Goal: Task Accomplishment & Management: Manage account settings

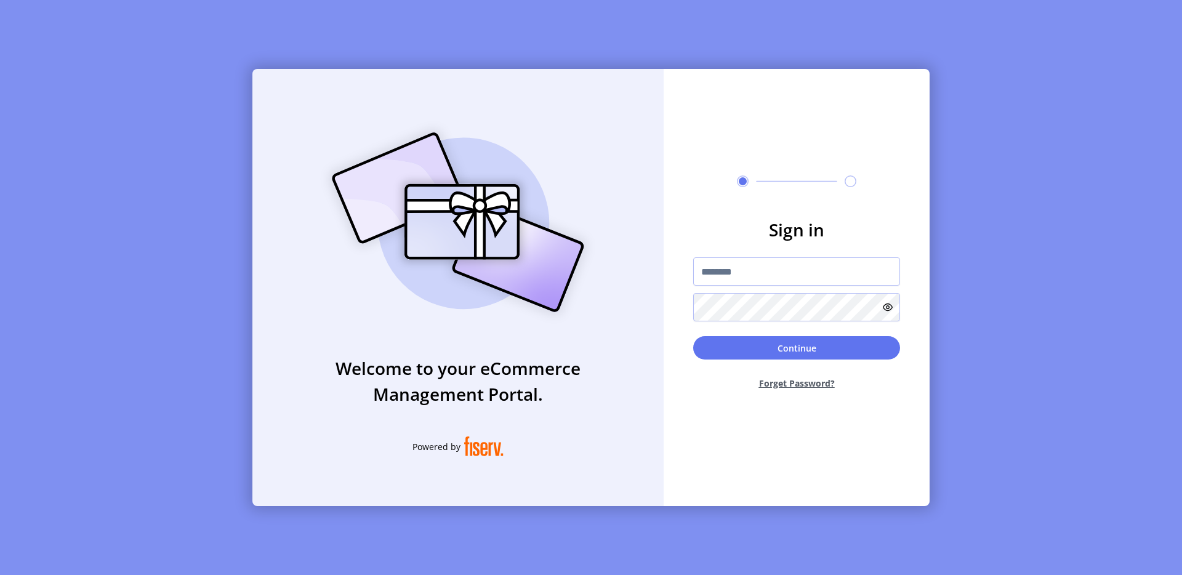
click at [63, 84] on div "Welcome to your eCommerce Management Portal. Powered by Sign in Continue Forget…" at bounding box center [591, 287] width 1182 height 575
click at [727, 267] on input "text" at bounding box center [796, 271] width 207 height 28
type input "**********"
click at [777, 339] on button "Continue" at bounding box center [796, 347] width 207 height 23
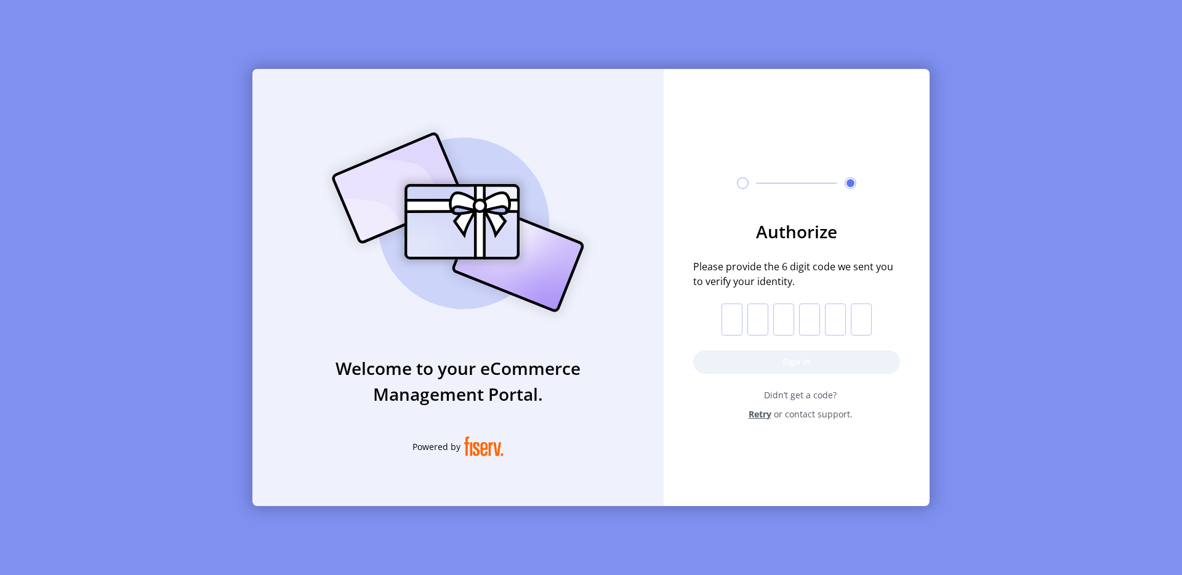
click at [742, 326] on input "text" at bounding box center [732, 320] width 21 height 32
click at [735, 321] on input "text" at bounding box center [732, 320] width 21 height 32
paste input "*"
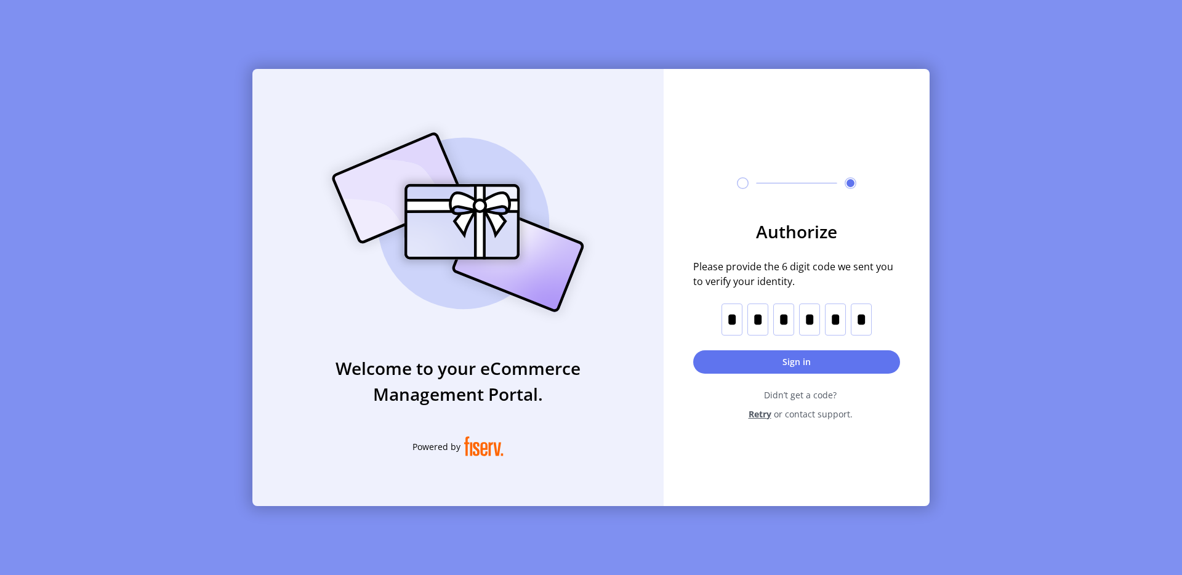
type input "*"
click at [746, 356] on button "Sign in" at bounding box center [796, 361] width 207 height 23
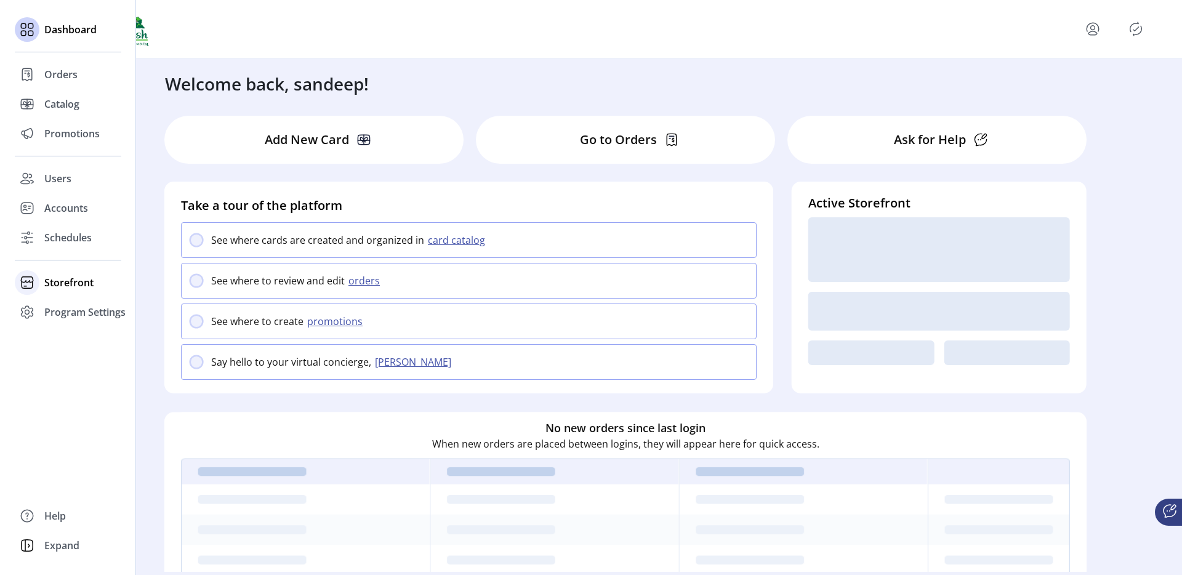
click at [38, 288] on div at bounding box center [27, 283] width 25 height 30
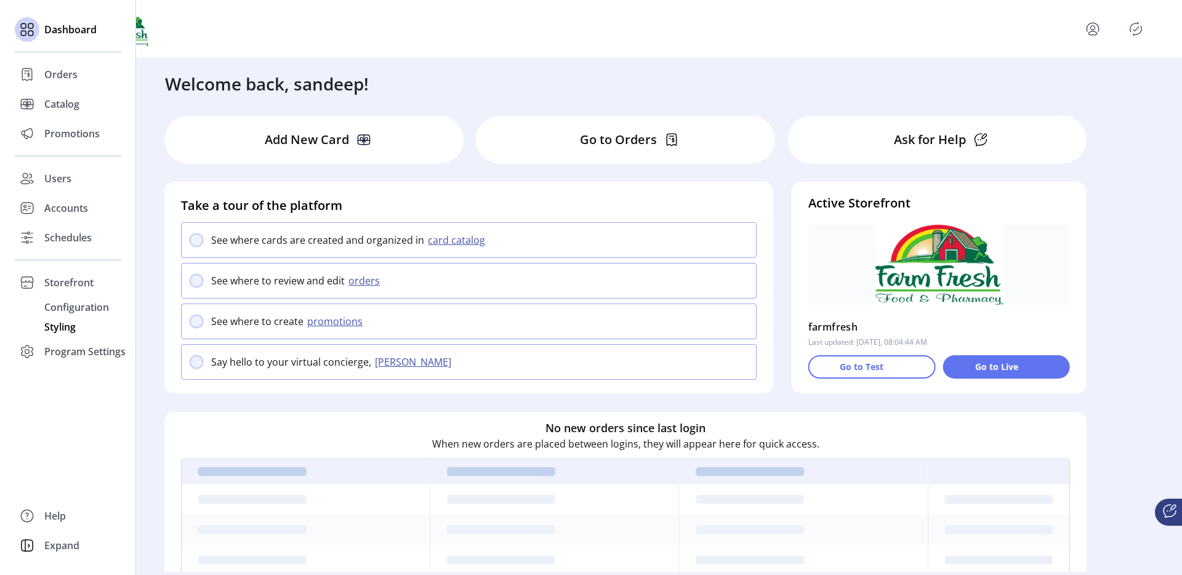
click at [70, 318] on div "Styling" at bounding box center [68, 327] width 107 height 20
click at [90, 309] on span "Configuration" at bounding box center [76, 307] width 65 height 15
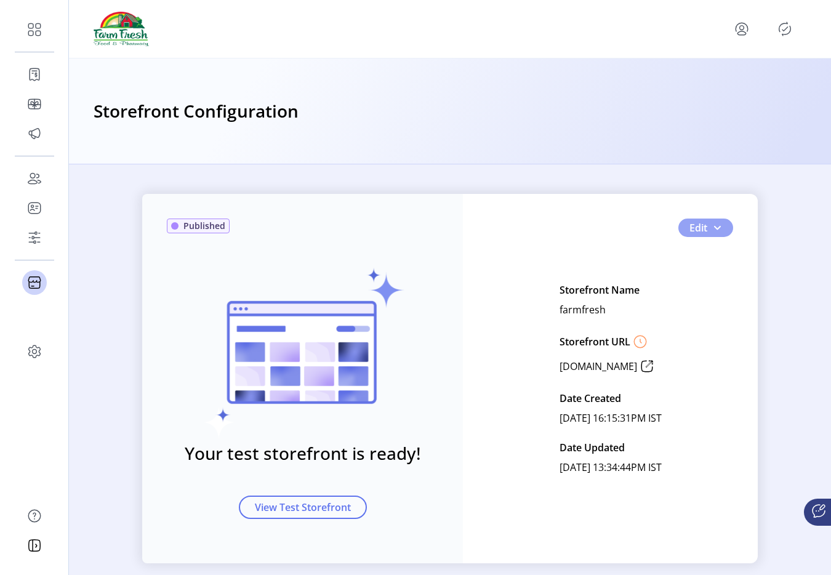
click at [716, 232] on span "button" at bounding box center [717, 228] width 10 height 10
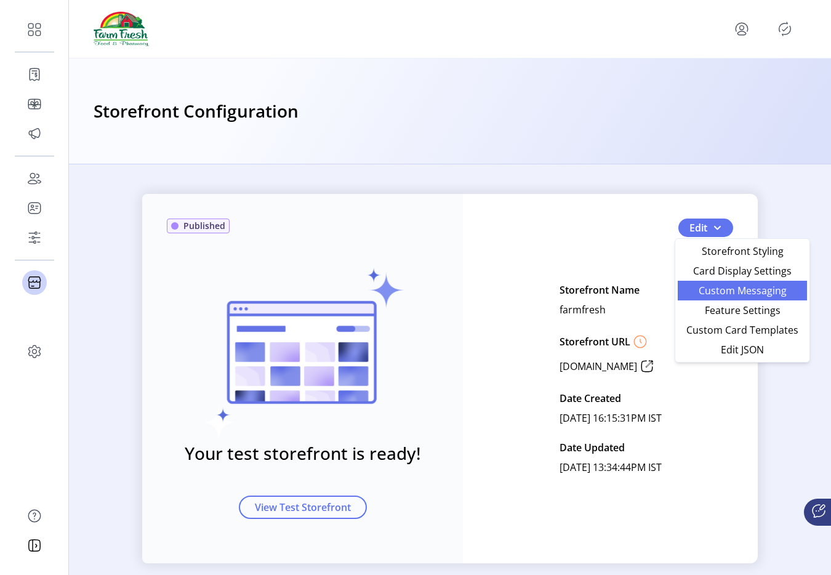
click at [727, 286] on span "Custom Messaging" at bounding box center [742, 291] width 115 height 10
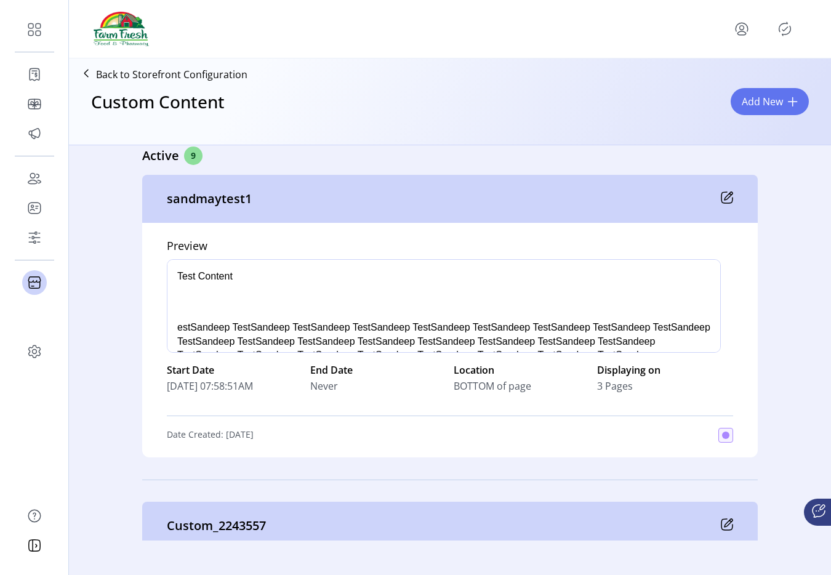
click at [725, 200] on icon at bounding box center [729, 196] width 8 height 8
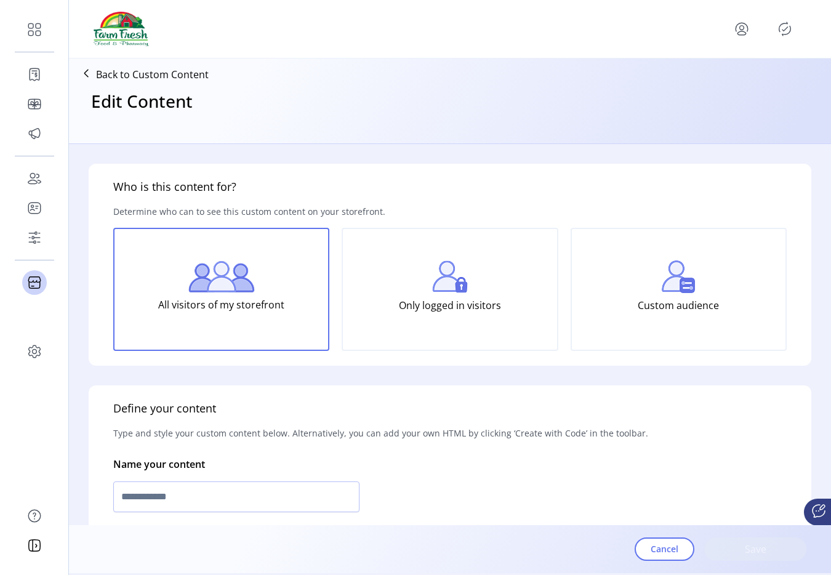
type input "**********"
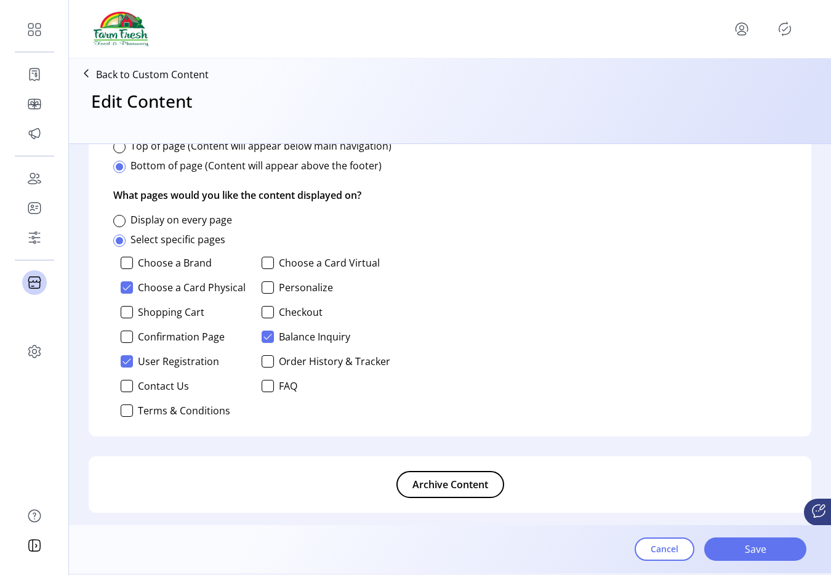
scroll to position [837, 0]
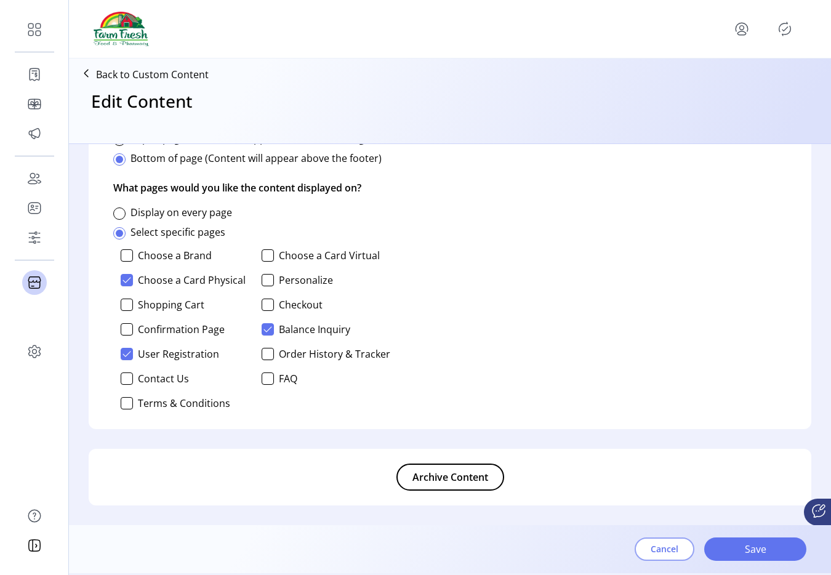
click at [656, 558] on button "Cancel" at bounding box center [665, 549] width 60 height 23
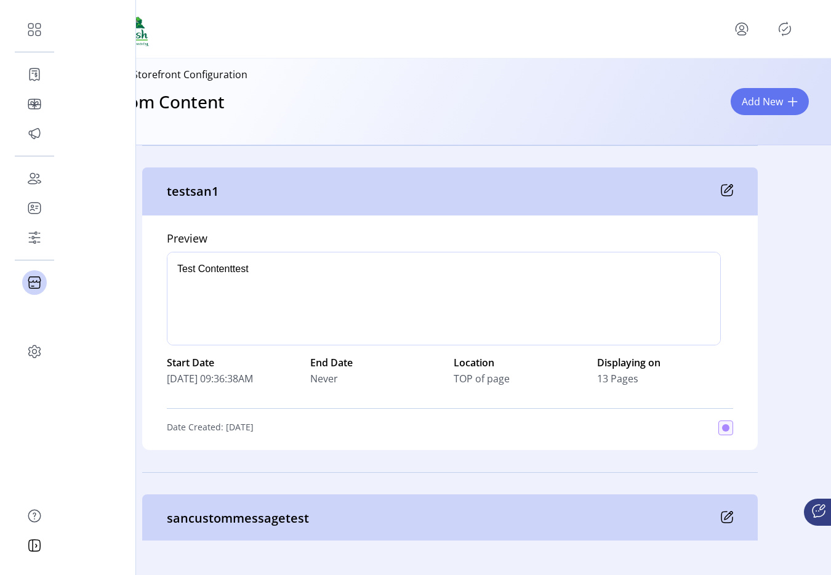
scroll to position [1322, 0]
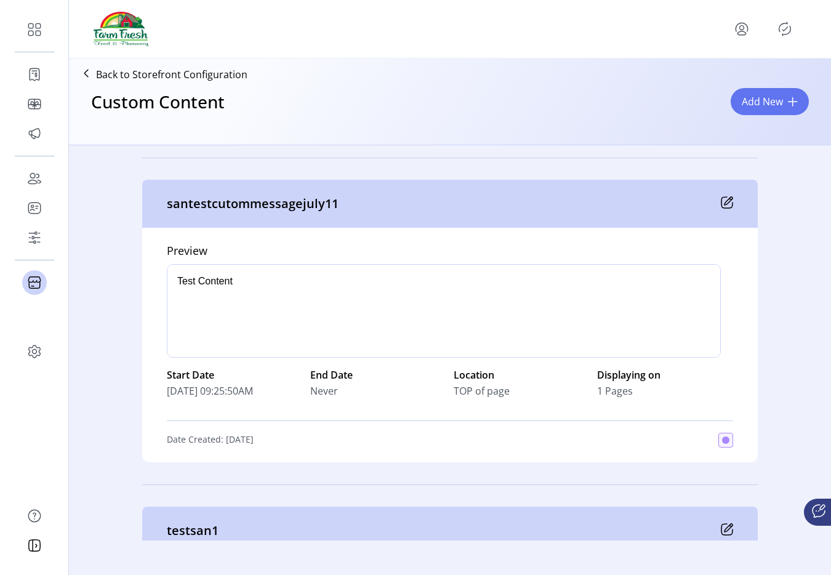
click at [791, 86] on div "Custom Content Add New" at bounding box center [450, 113] width 753 height 54
click at [786, 99] on button "Add New" at bounding box center [770, 101] width 78 height 27
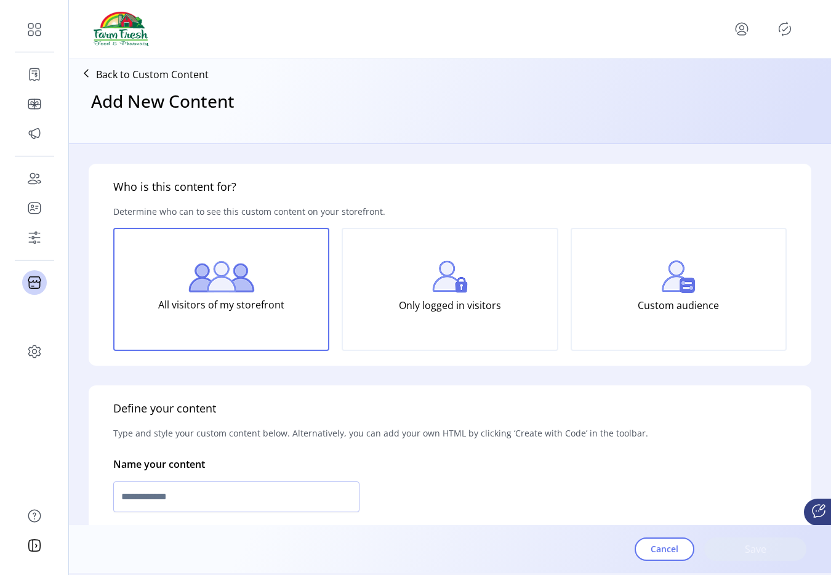
click at [784, 31] on icon "Publisher Panel" at bounding box center [785, 29] width 20 height 20
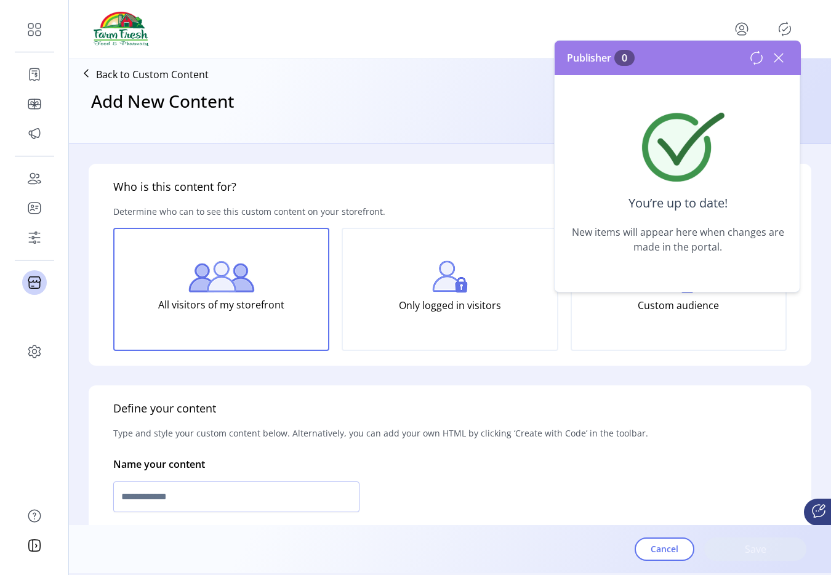
click at [777, 52] on icon at bounding box center [779, 58] width 20 height 20
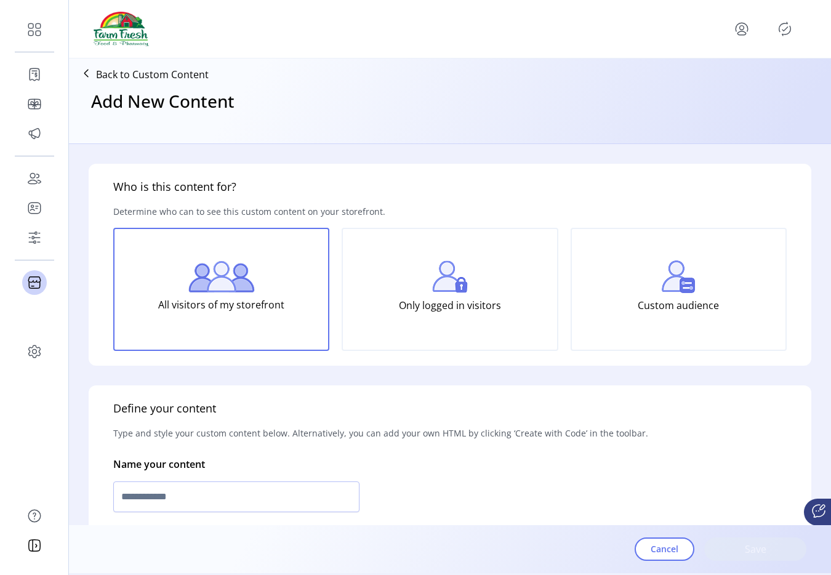
click at [418, 251] on div "Only logged in visitors" at bounding box center [450, 289] width 216 height 123
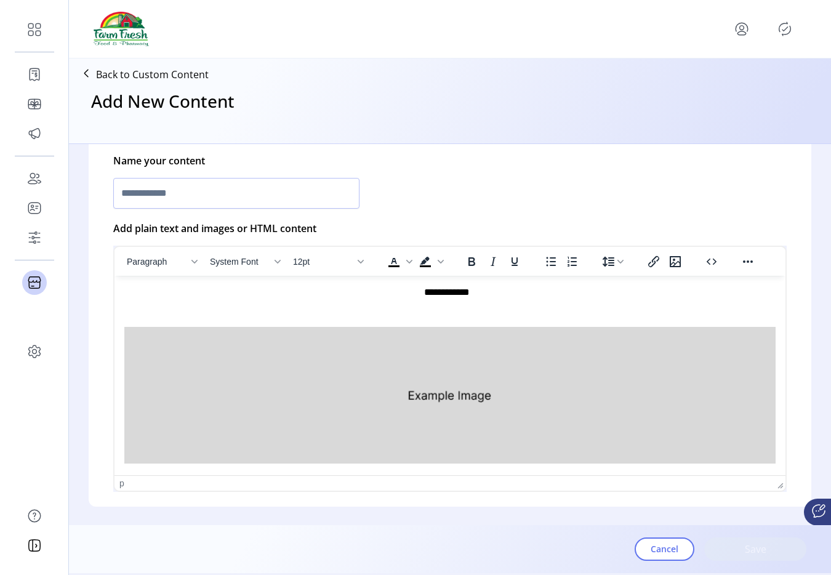
scroll to position [304, 0]
click at [260, 198] on input "text" at bounding box center [236, 192] width 246 height 31
type input "**********"
click at [325, 371] on img "Rich Text Area. Press ALT-0 for help." at bounding box center [450, 394] width 652 height 137
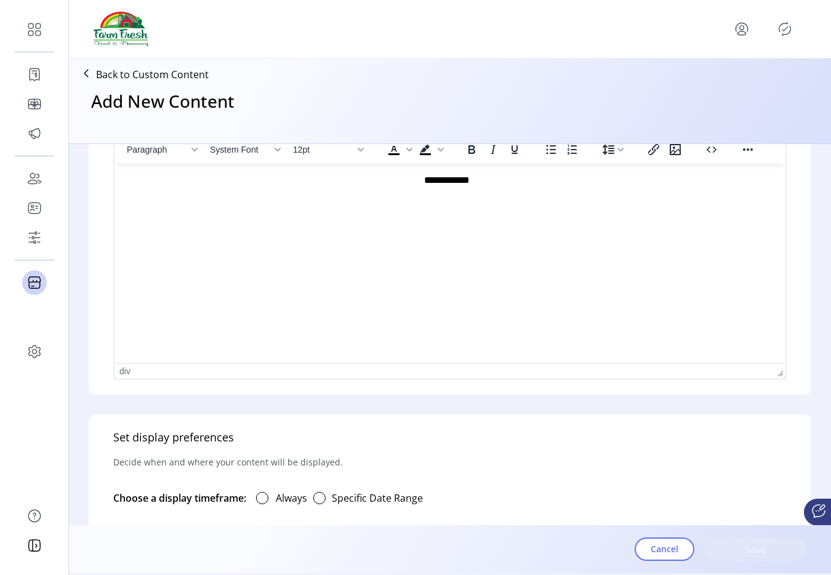
scroll to position [591, 0]
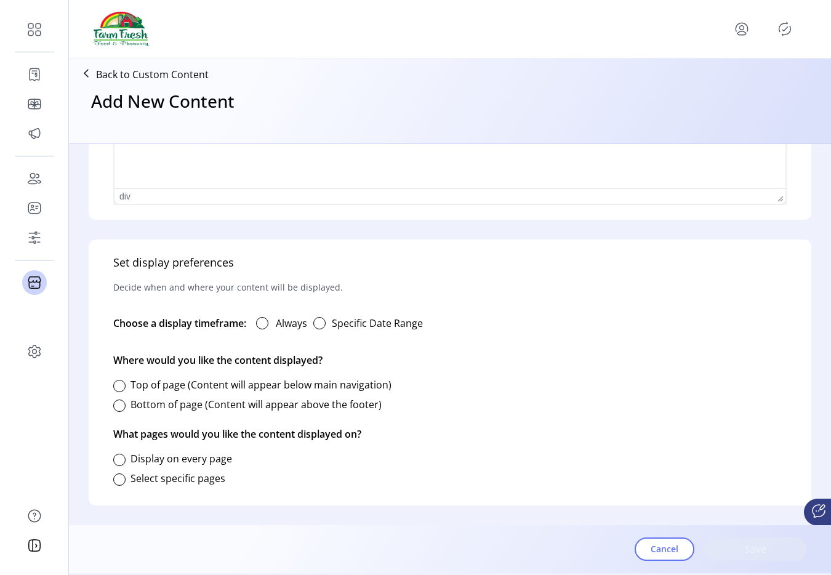
click at [261, 330] on div "Always" at bounding box center [276, 323] width 61 height 25
click at [266, 326] on div at bounding box center [262, 323] width 12 height 12
click at [115, 409] on div at bounding box center [119, 406] width 12 height 12
click at [119, 475] on div at bounding box center [119, 480] width 12 height 12
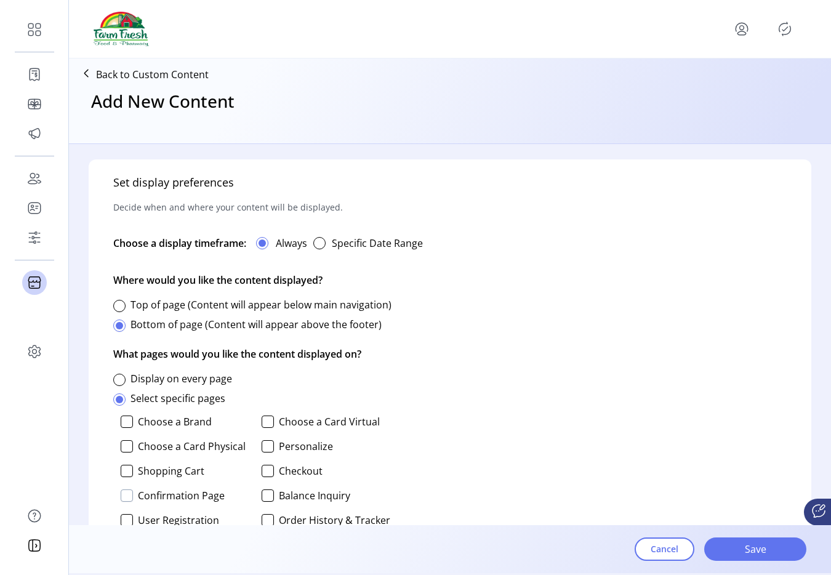
scroll to position [702, 0]
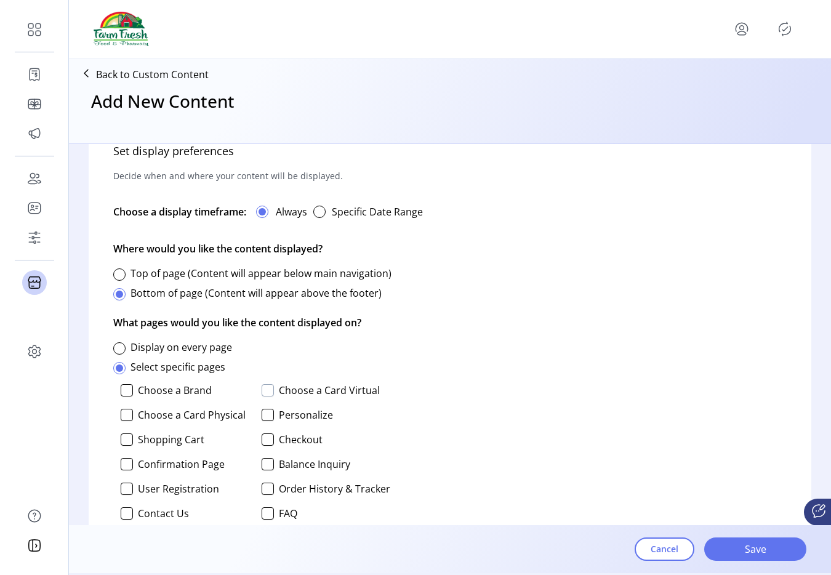
click at [267, 390] on div at bounding box center [268, 390] width 12 height 12
click at [125, 418] on div at bounding box center [127, 415] width 12 height 12
click at [127, 393] on div at bounding box center [127, 390] width 12 height 12
click at [270, 418] on div at bounding box center [268, 415] width 12 height 12
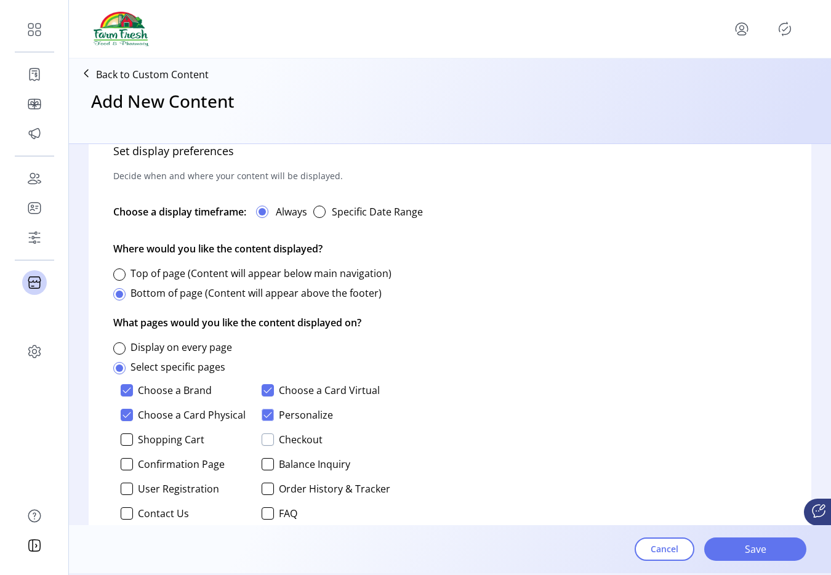
click at [267, 441] on div at bounding box center [268, 440] width 12 height 12
click at [130, 443] on div at bounding box center [127, 440] width 12 height 12
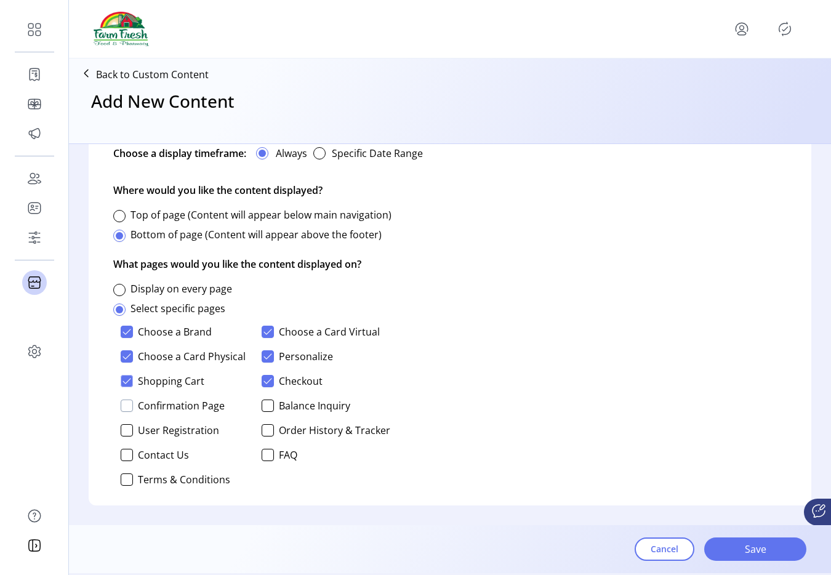
click at [131, 408] on div at bounding box center [127, 406] width 12 height 12
click at [128, 430] on div at bounding box center [127, 430] width 12 height 12
click at [270, 410] on div at bounding box center [268, 406] width 12 height 12
click at [269, 438] on div "Choose a Brand Choose a Card Virtual Choose a Card Physical Personalize Shoppin…" at bounding box center [251, 406] width 277 height 170
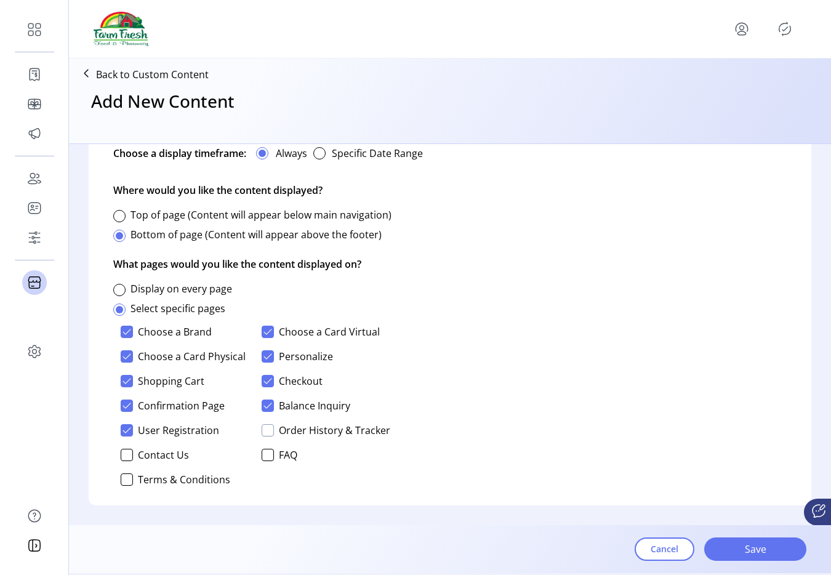
click at [268, 432] on div at bounding box center [268, 430] width 12 height 12
click at [132, 480] on div at bounding box center [127, 480] width 12 height 12
click at [129, 454] on div at bounding box center [127, 455] width 12 height 12
click at [272, 453] on div at bounding box center [268, 455] width 12 height 12
click at [730, 543] on span "Save" at bounding box center [755, 549] width 70 height 15
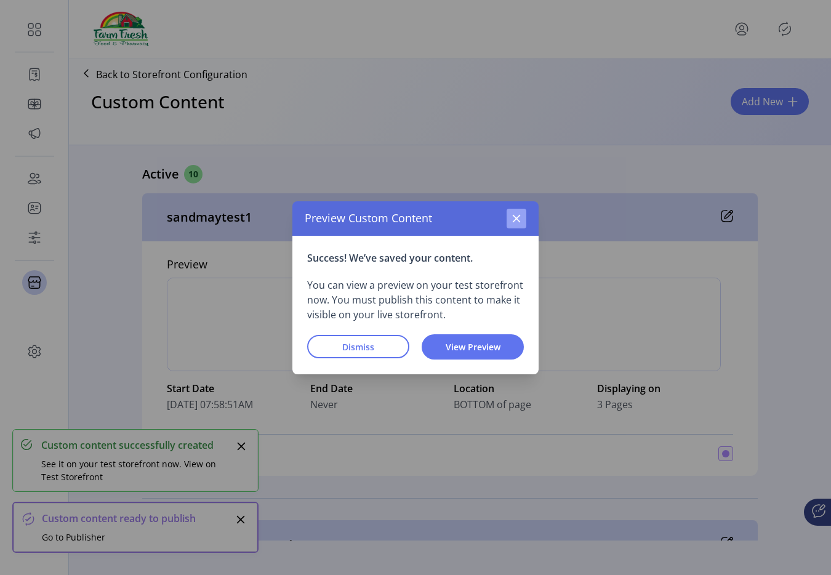
click at [520, 219] on icon "button" at bounding box center [517, 219] width 10 height 10
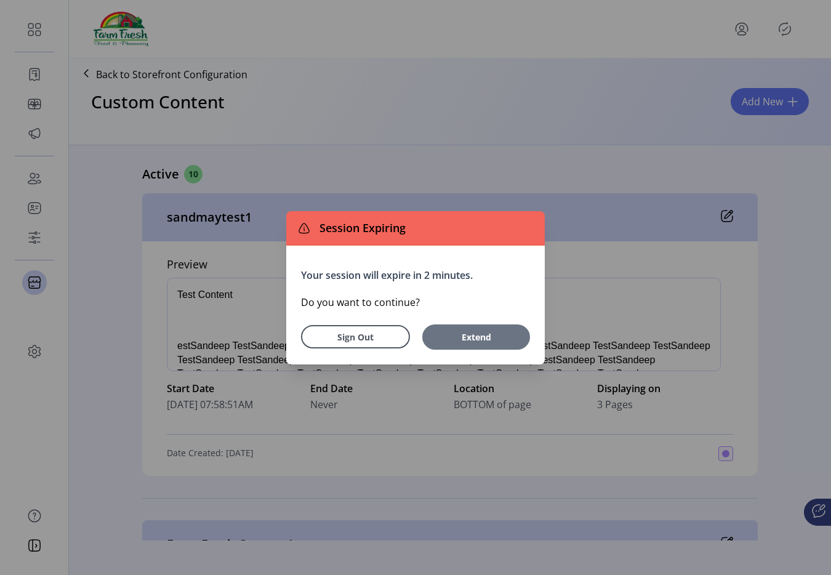
click at [517, 345] on button "Extend" at bounding box center [476, 337] width 108 height 25
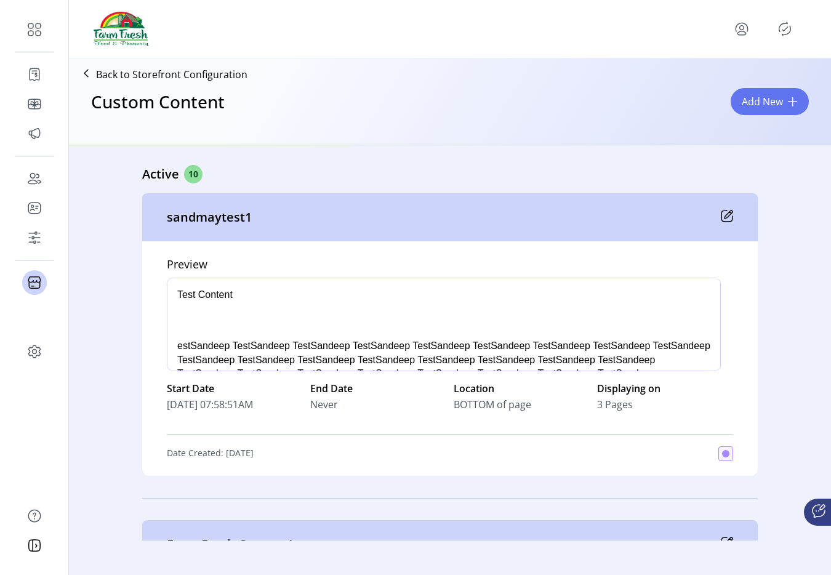
click at [517, 345] on div "Session Expiring Your session will expire in 2 minutes. Do you want to continue…" at bounding box center [415, 287] width 831 height 575
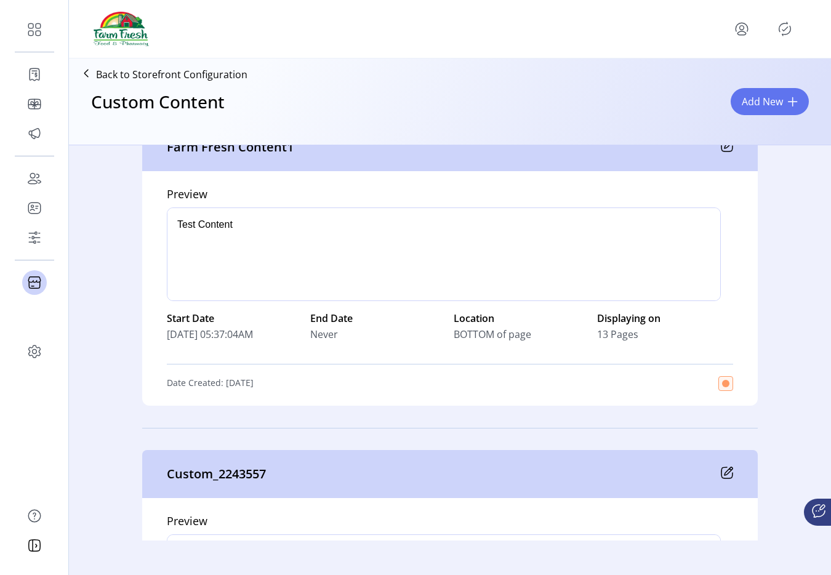
scroll to position [379, 0]
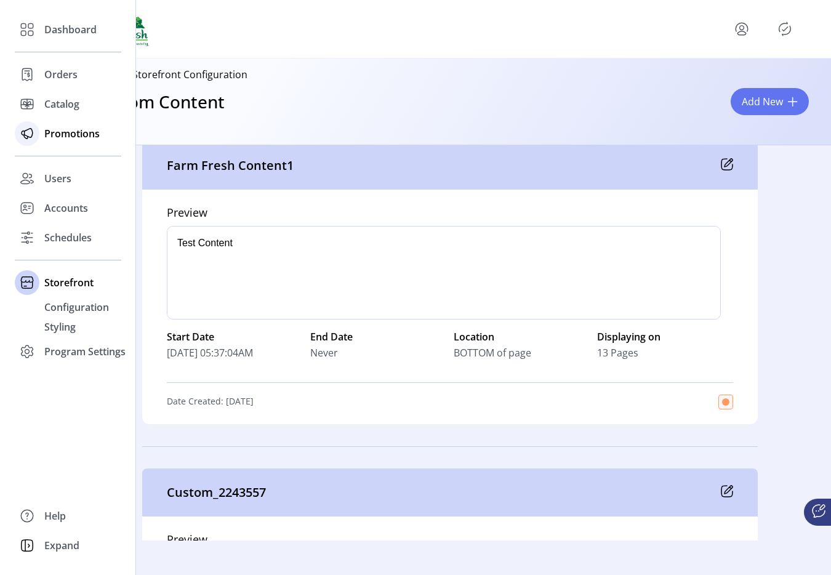
click at [91, 134] on span "Promotions" at bounding box center [71, 133] width 55 height 15
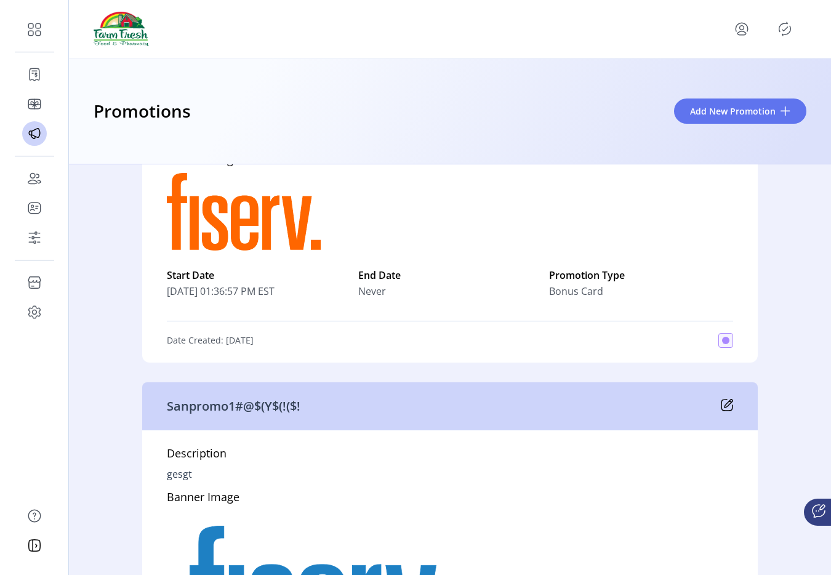
scroll to position [935, 0]
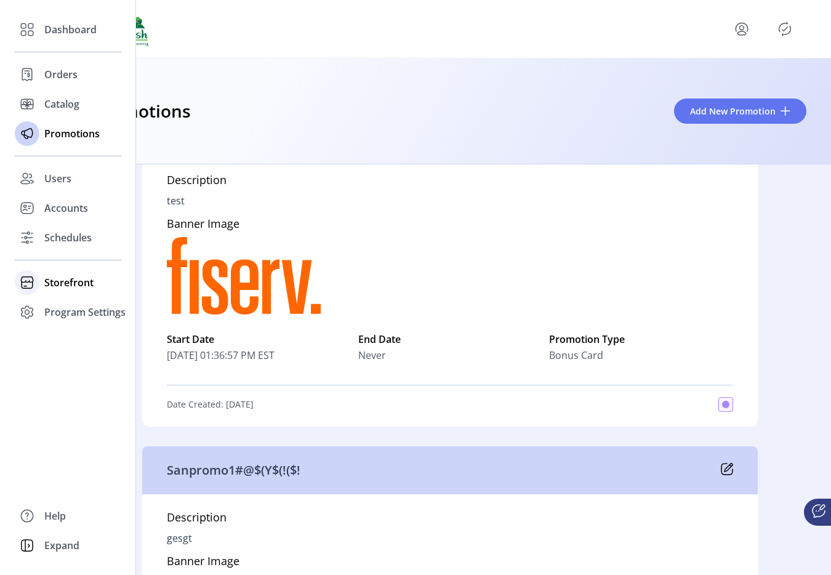
click at [50, 276] on span "Storefront" at bounding box center [68, 282] width 49 height 15
click at [73, 310] on span "Configuration" at bounding box center [76, 307] width 65 height 15
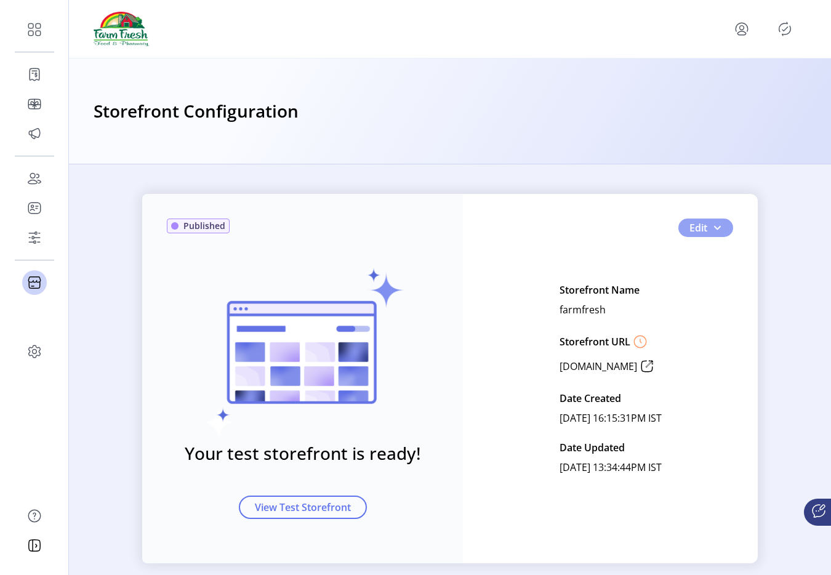
click at [719, 226] on button "Edit" at bounding box center [706, 228] width 55 height 18
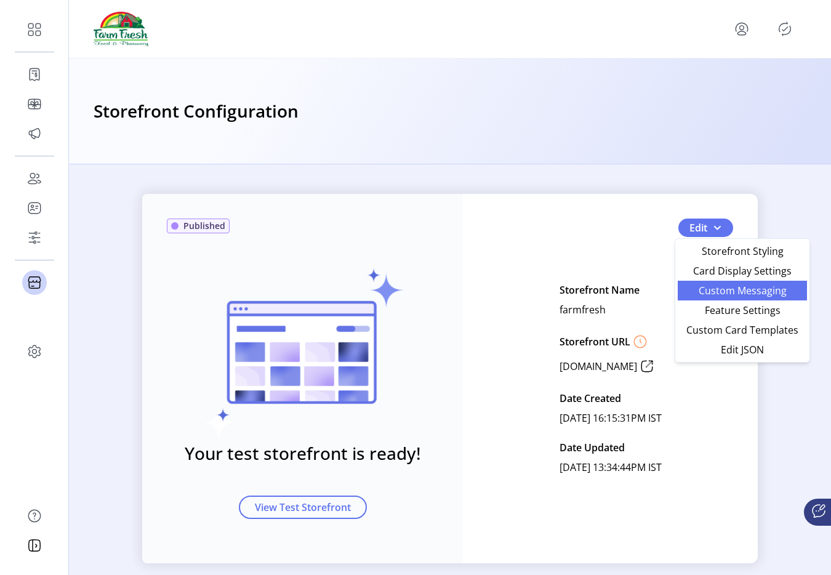
click at [713, 283] on link "Custom Messaging" at bounding box center [742, 291] width 129 height 20
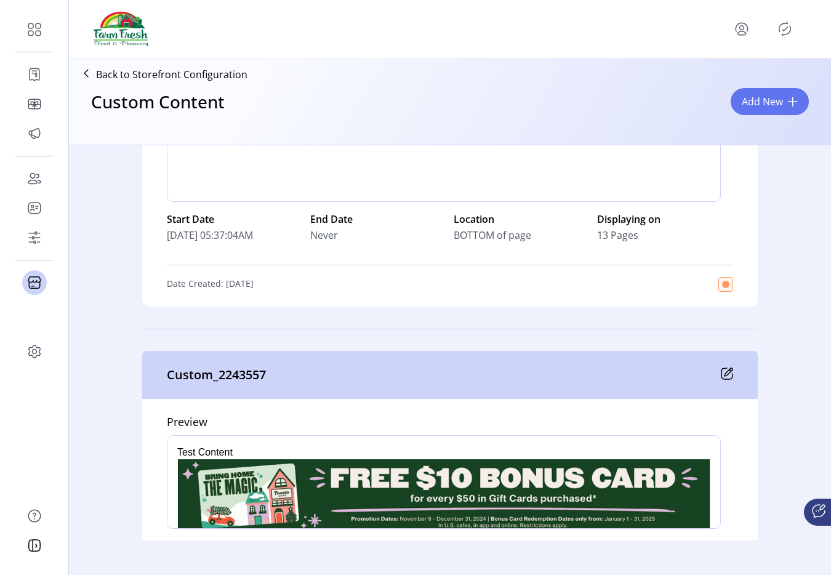
scroll to position [482, 0]
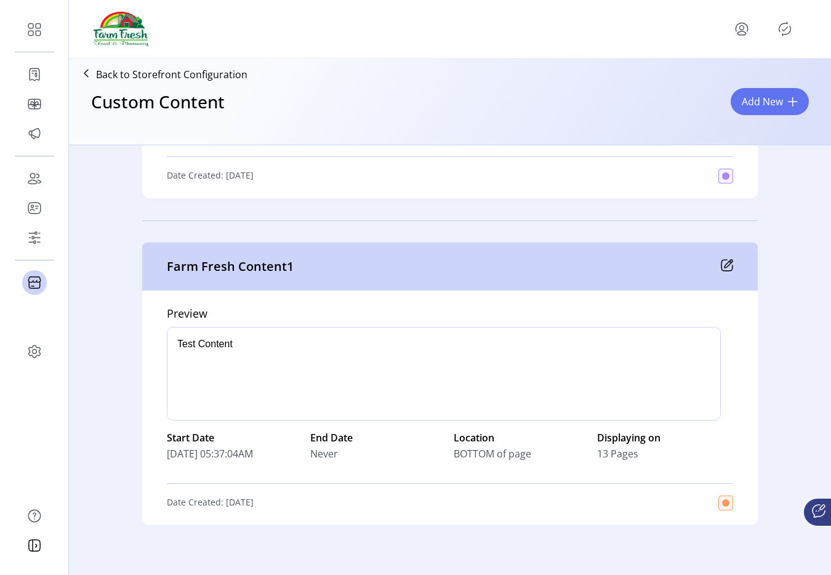
click at [725, 267] on icon at bounding box center [729, 264] width 8 height 8
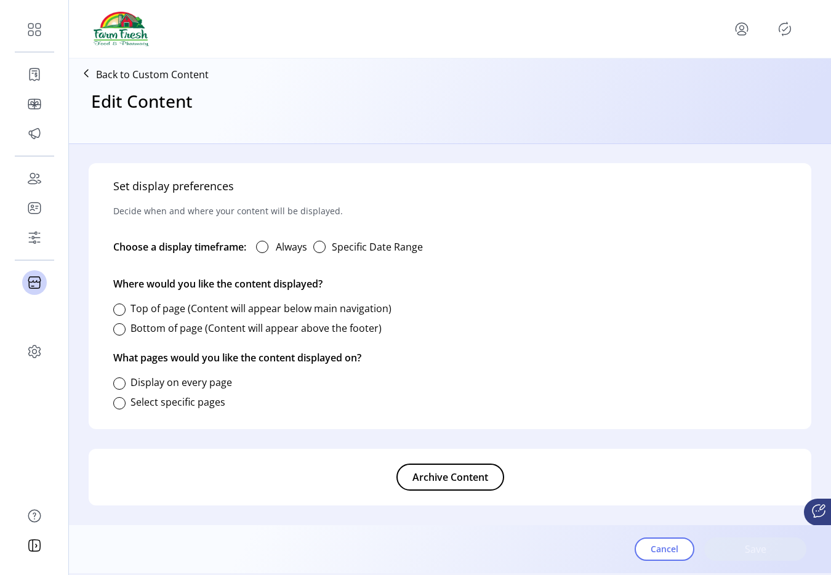
type input "**********"
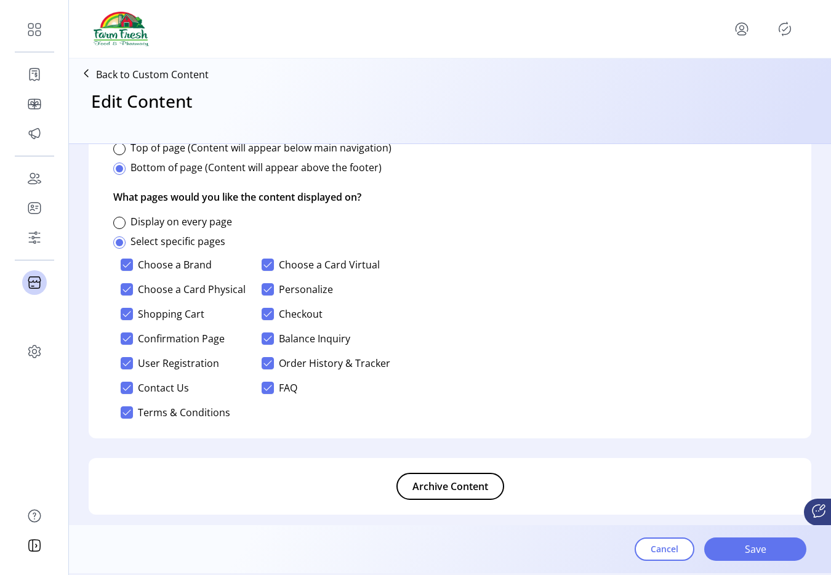
click at [272, 264] on p-checkbox "Choose a Card Virtual" at bounding box center [326, 265] width 129 height 12
click at [270, 264] on icon at bounding box center [268, 264] width 9 height 9
click at [737, 548] on span "Save" at bounding box center [755, 549] width 70 height 15
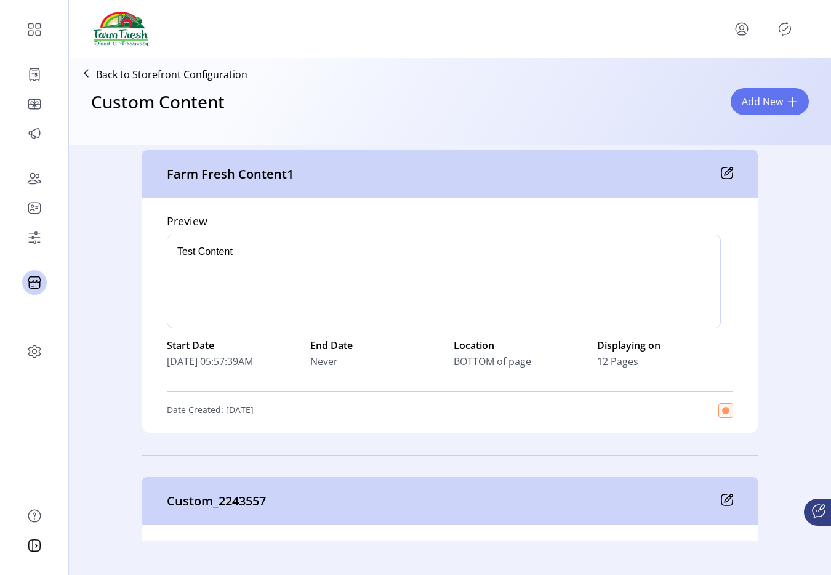
click at [721, 176] on icon at bounding box center [727, 173] width 12 height 12
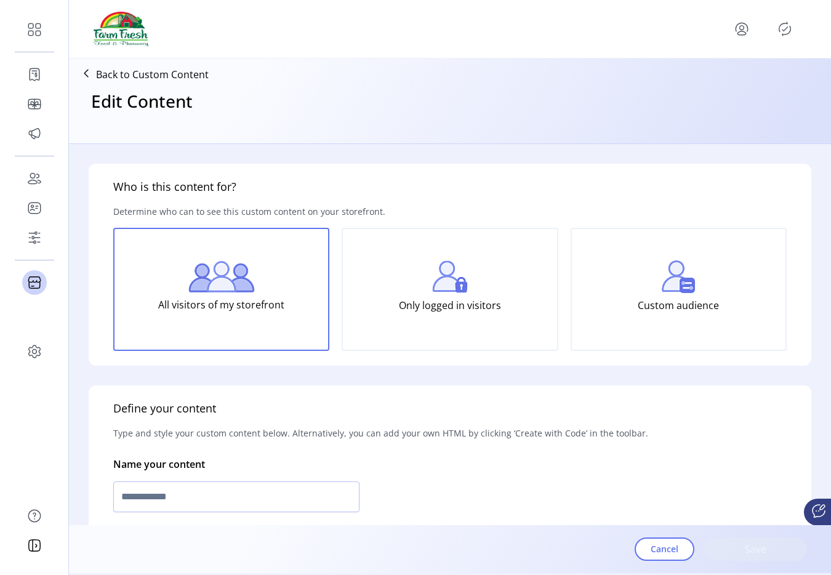
type input "**********"
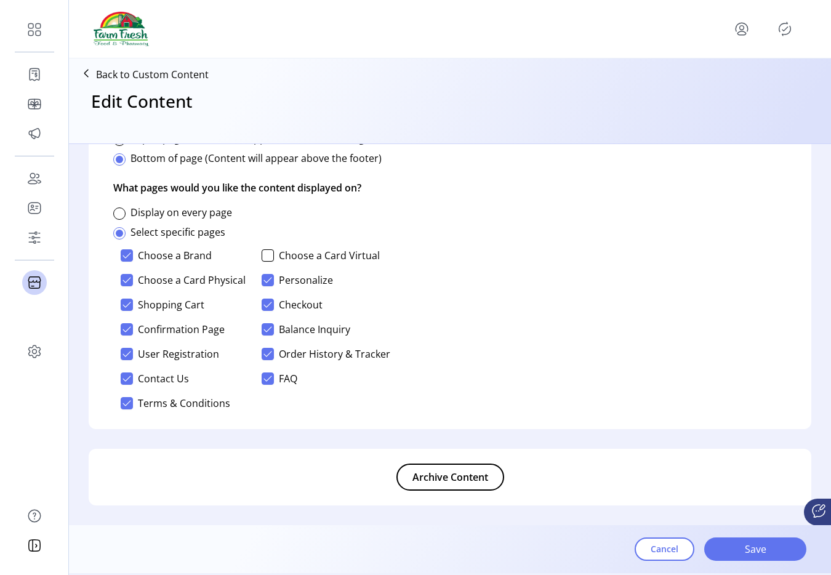
click at [130, 281] on icon at bounding box center [127, 280] width 9 height 9
click at [267, 255] on div at bounding box center [268, 255] width 12 height 12
drag, startPoint x: 778, startPoint y: 539, endPoint x: 773, endPoint y: 531, distance: 9.1
click at [776, 541] on button "Save" at bounding box center [755, 549] width 102 height 23
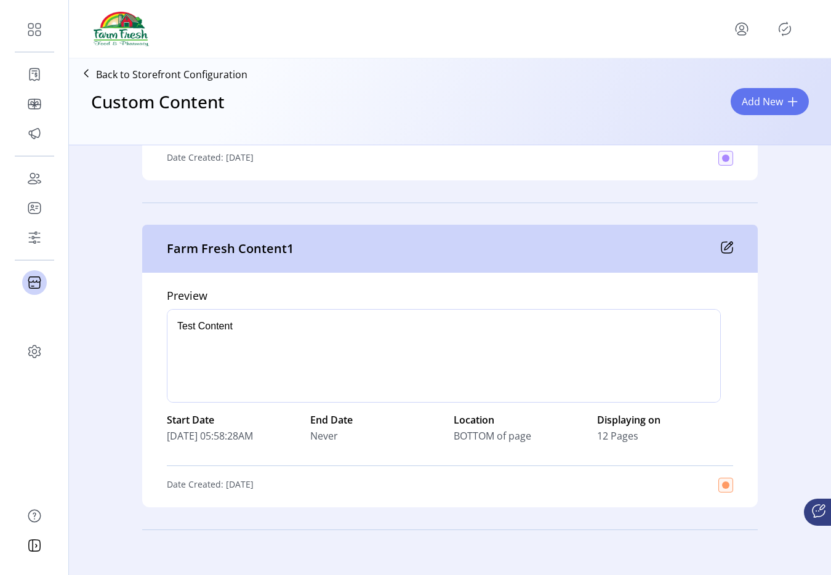
click at [725, 246] on icon at bounding box center [727, 247] width 12 height 12
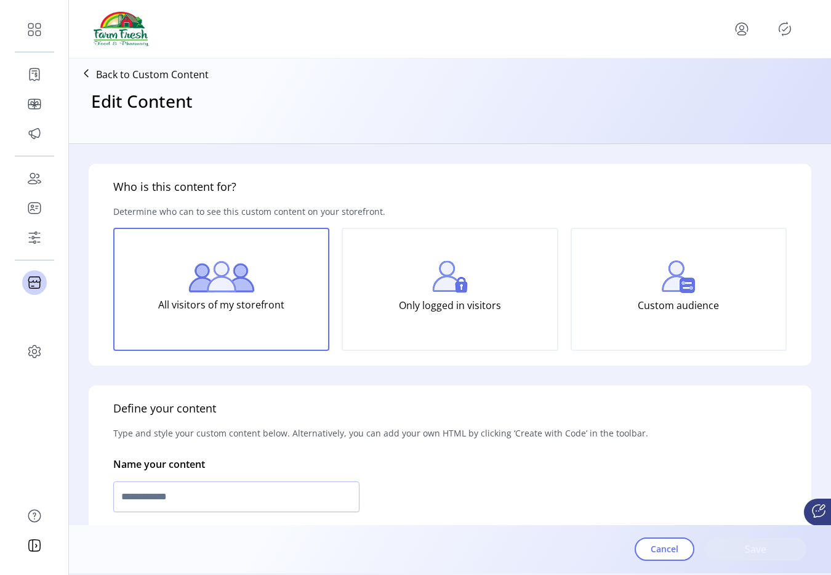
type input "**********"
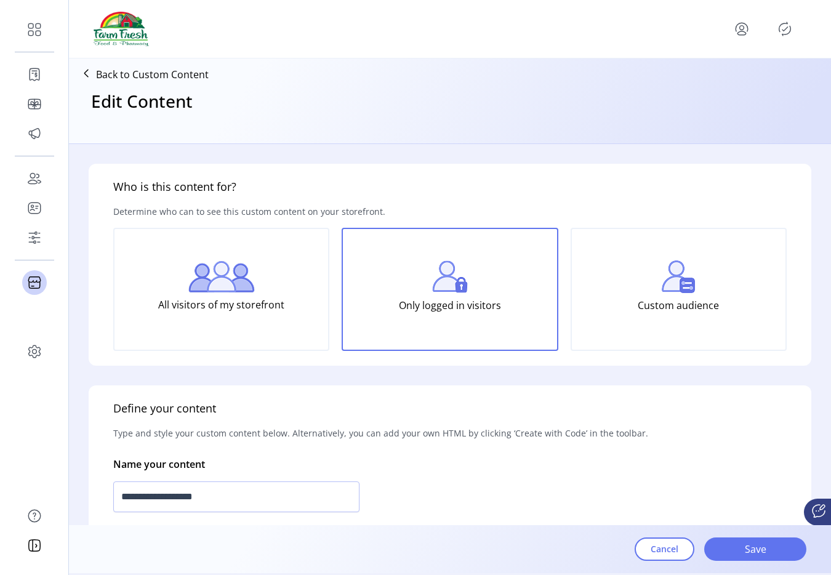
click at [785, 31] on icon "Publisher Panel" at bounding box center [785, 29] width 20 height 20
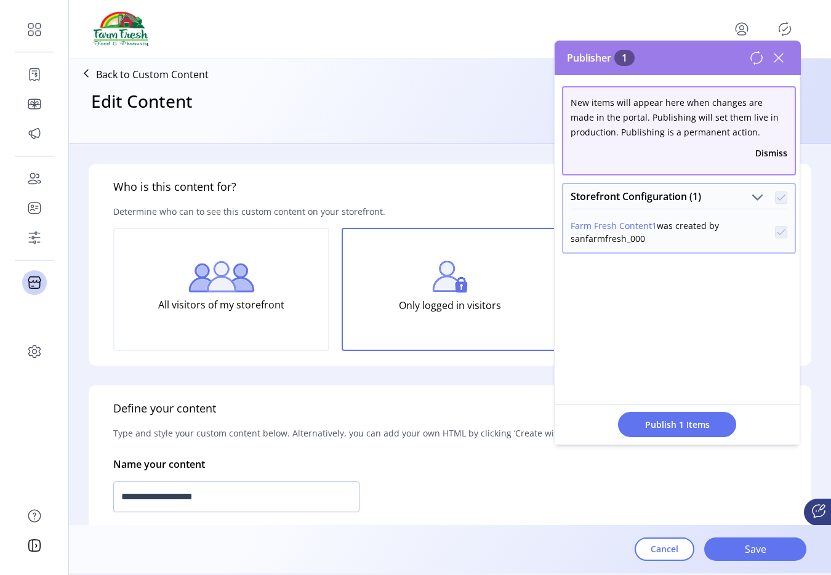
click at [708, 423] on span "Publish 1 Items" at bounding box center [677, 424] width 86 height 13
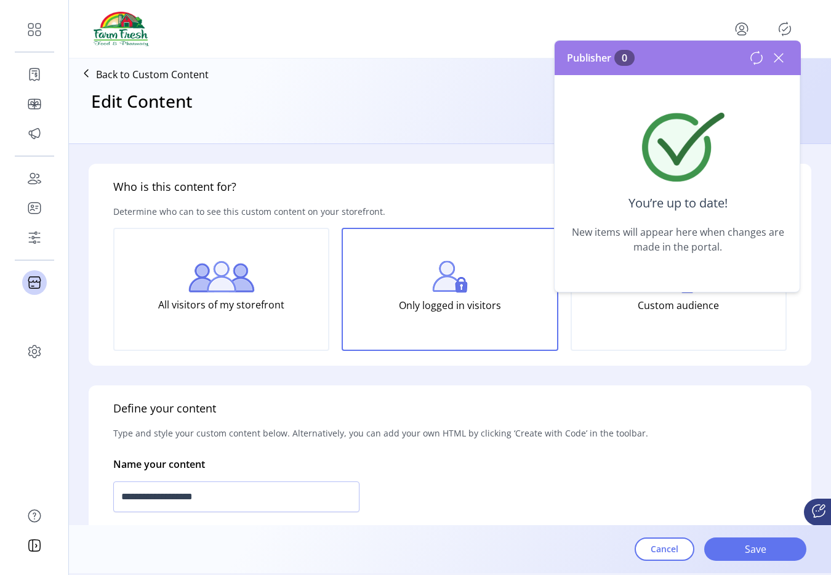
click at [782, 63] on icon at bounding box center [779, 58] width 20 height 20
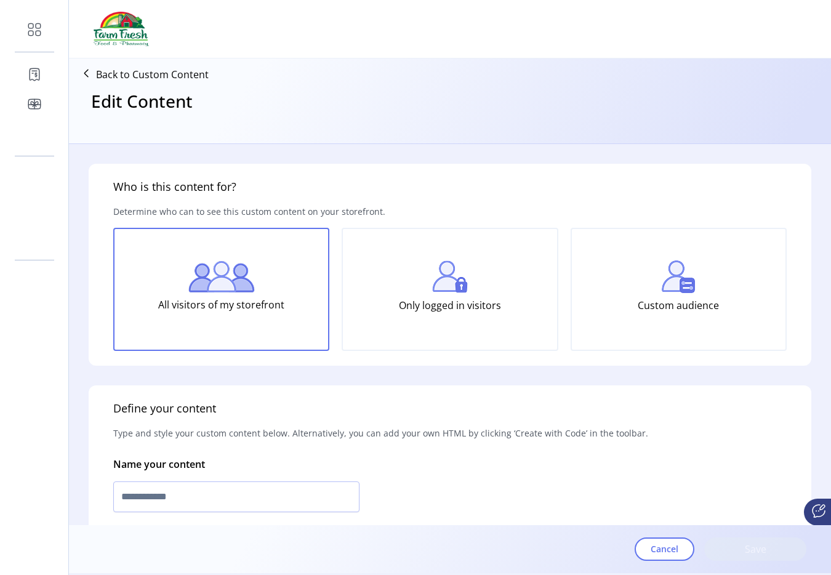
type input "**********"
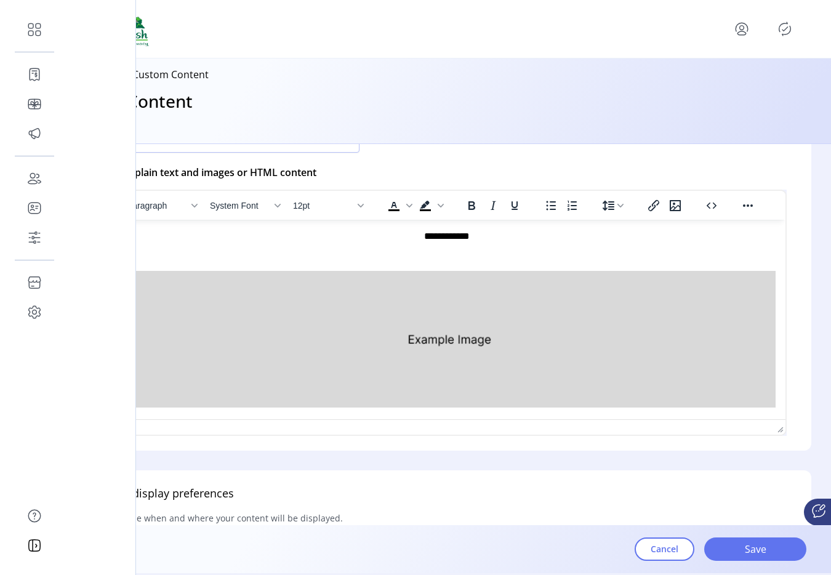
scroll to position [302, 0]
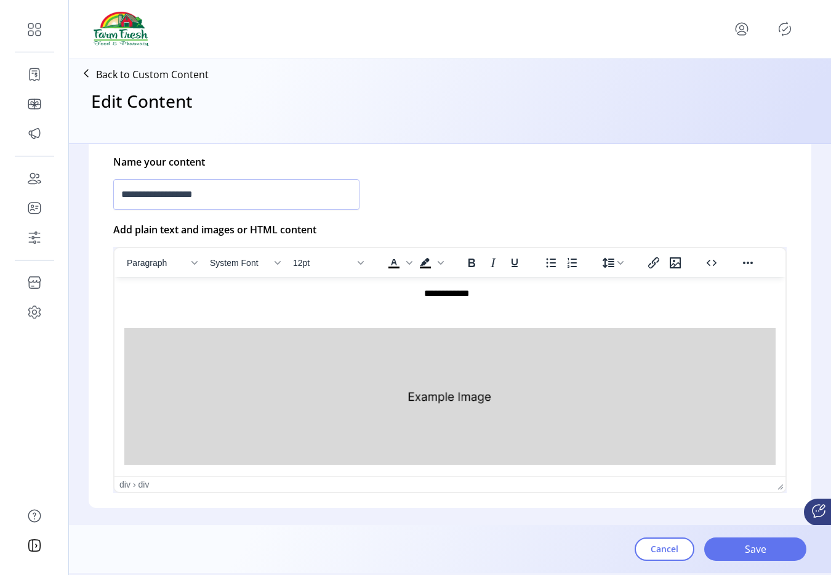
click at [426, 354] on img "Rich Text Area. Press ALT-0 for help." at bounding box center [450, 396] width 652 height 137
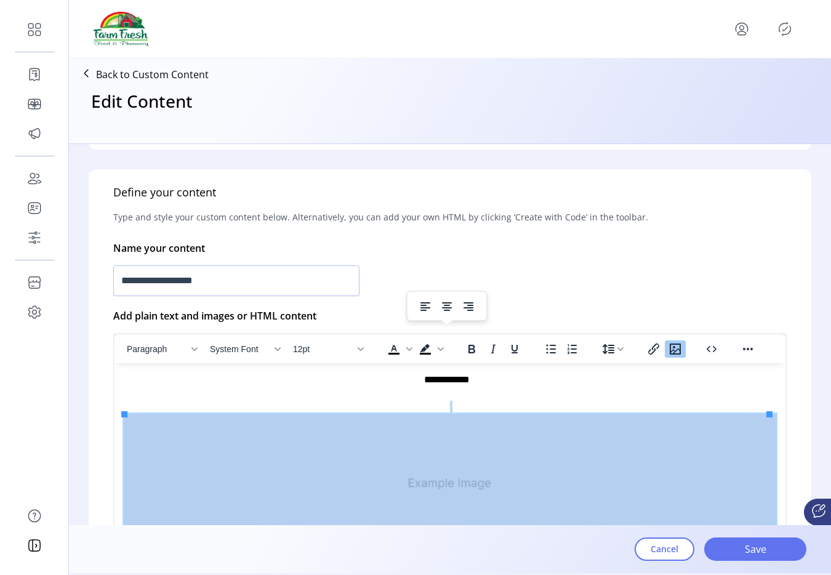
scroll to position [203, 0]
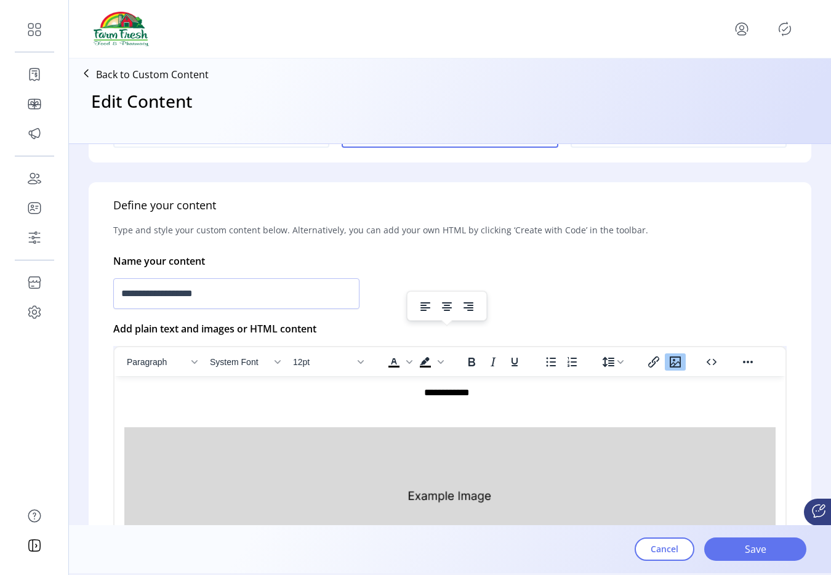
click at [493, 392] on div "**********" at bounding box center [446, 392] width 645 height 14
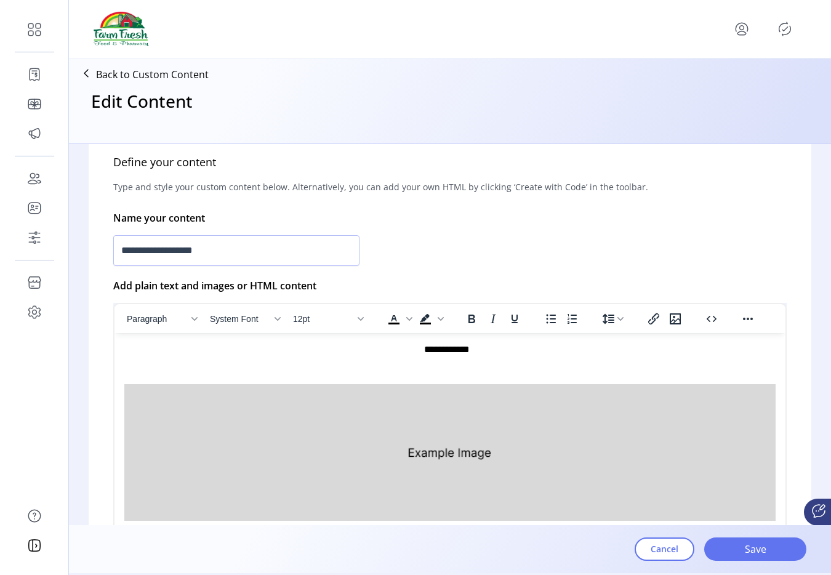
scroll to position [248, 0]
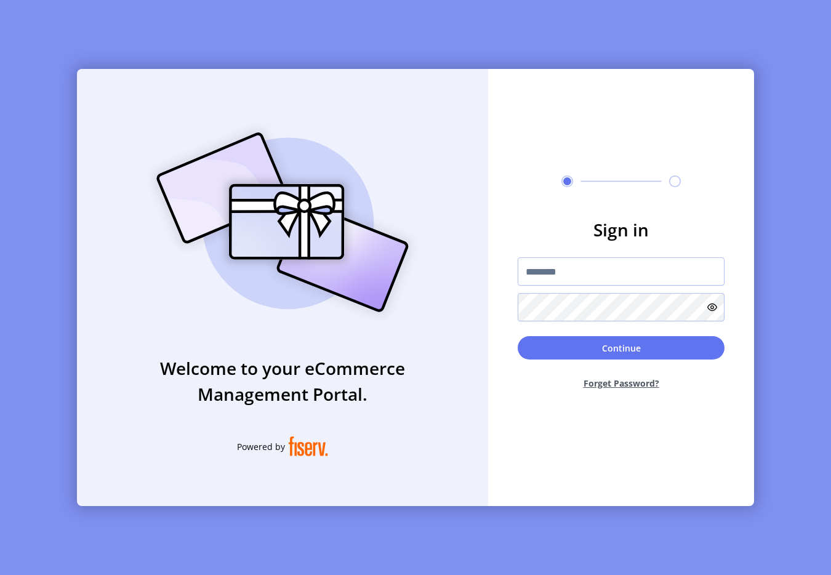
click at [663, 167] on div "Sign in Continue Forget Password?" at bounding box center [621, 287] width 266 height 437
